Goal: Task Accomplishment & Management: Complete application form

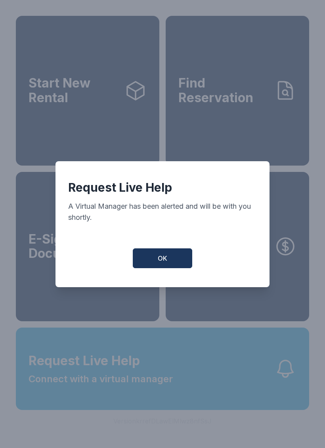
click at [180, 264] on button "OK" at bounding box center [162, 258] width 59 height 20
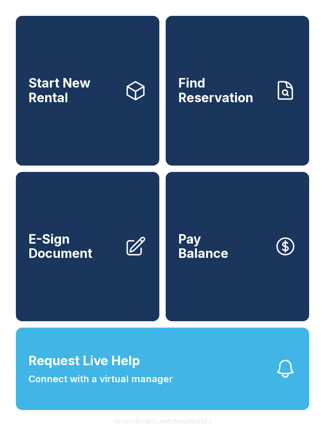
click at [49, 261] on span "E-Sign Document" at bounding box center [73, 246] width 89 height 29
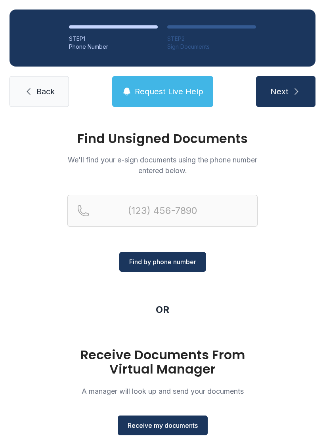
click at [177, 426] on span "Receive my documents" at bounding box center [162, 425] width 70 height 10
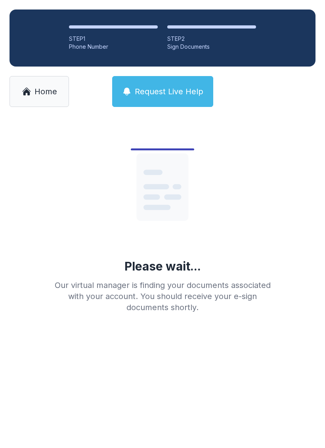
click at [50, 91] on span "Home" at bounding box center [45, 91] width 23 height 11
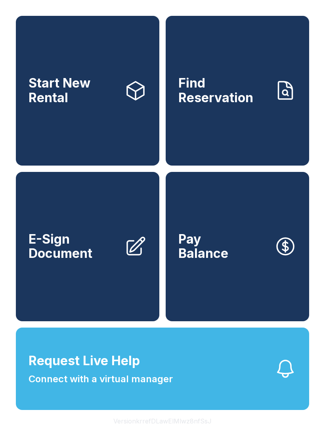
click at [121, 301] on link "E-Sign Document" at bounding box center [87, 247] width 143 height 150
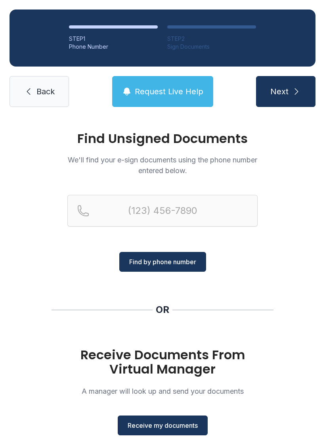
click at [193, 413] on div "Receive Documents From Virtual Manager A manager will look up and send your doc…" at bounding box center [162, 392] width 190 height 88
click at [159, 431] on button "Receive my documents" at bounding box center [163, 425] width 90 height 20
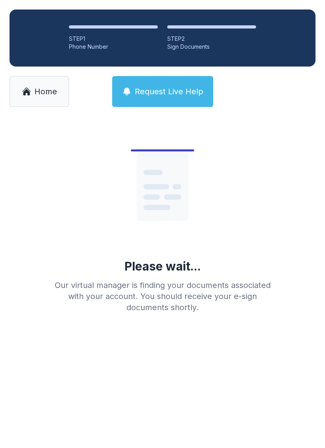
click at [55, 92] on span "Home" at bounding box center [45, 91] width 23 height 11
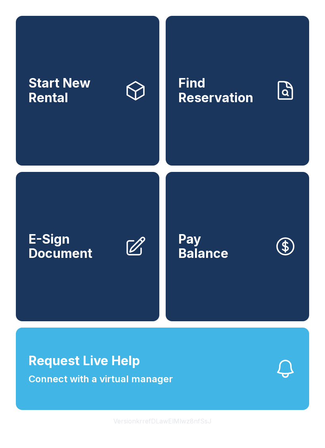
click at [114, 306] on link "E-Sign Document" at bounding box center [87, 247] width 143 height 150
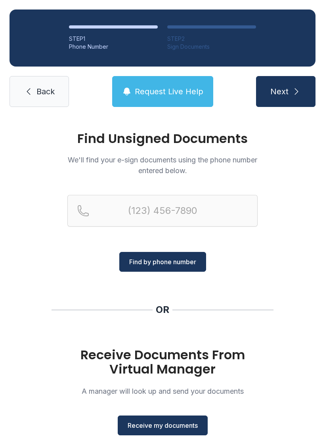
click at [175, 434] on button "Receive my documents" at bounding box center [163, 425] width 90 height 20
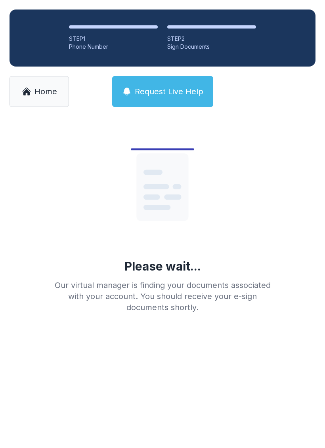
click at [57, 96] on span "Home" at bounding box center [45, 91] width 23 height 11
